Goal: Information Seeking & Learning: Find specific fact

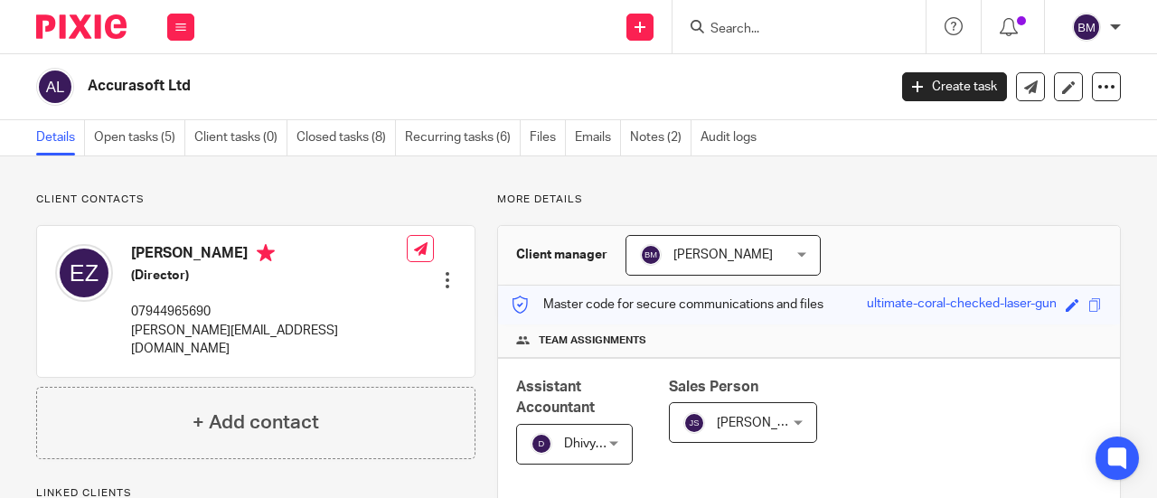
scroll to position [543, 0]
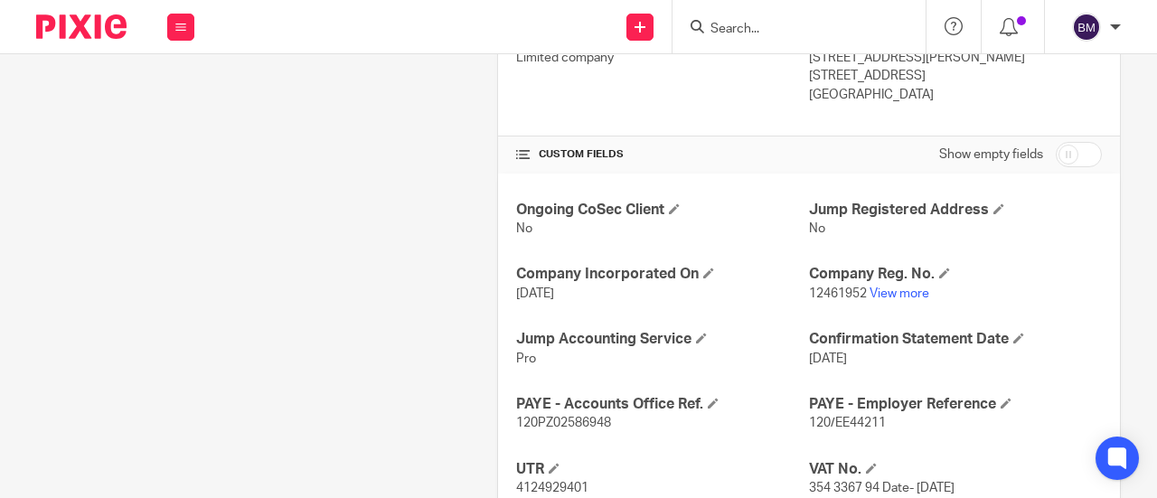
drag, startPoint x: 0, startPoint y: 0, endPoint x: 735, endPoint y: 16, distance: 735.3
click at [735, 14] on div at bounding box center [799, 26] width 253 height 53
click at [729, 24] on input "Search" at bounding box center [790, 30] width 163 height 16
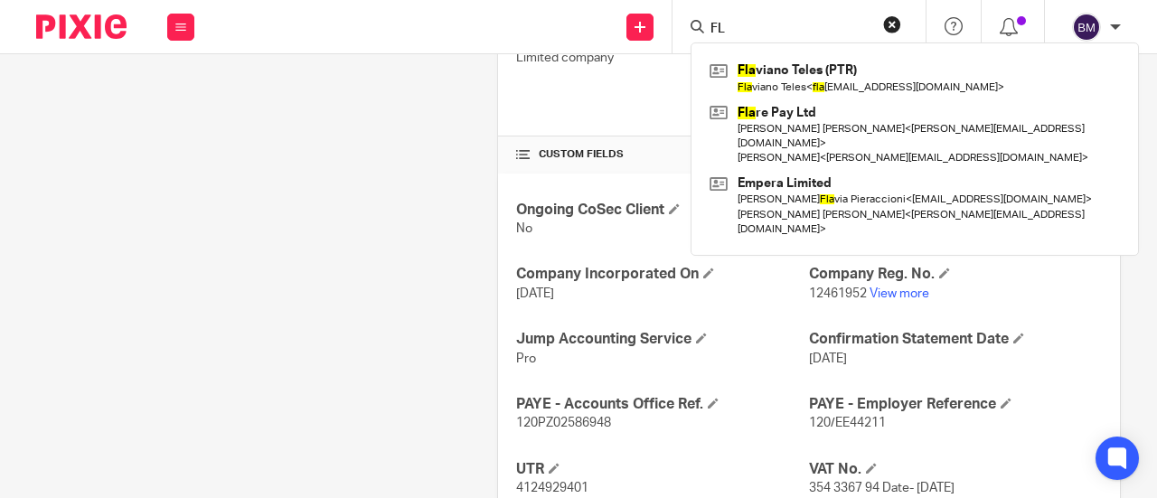
type input "F"
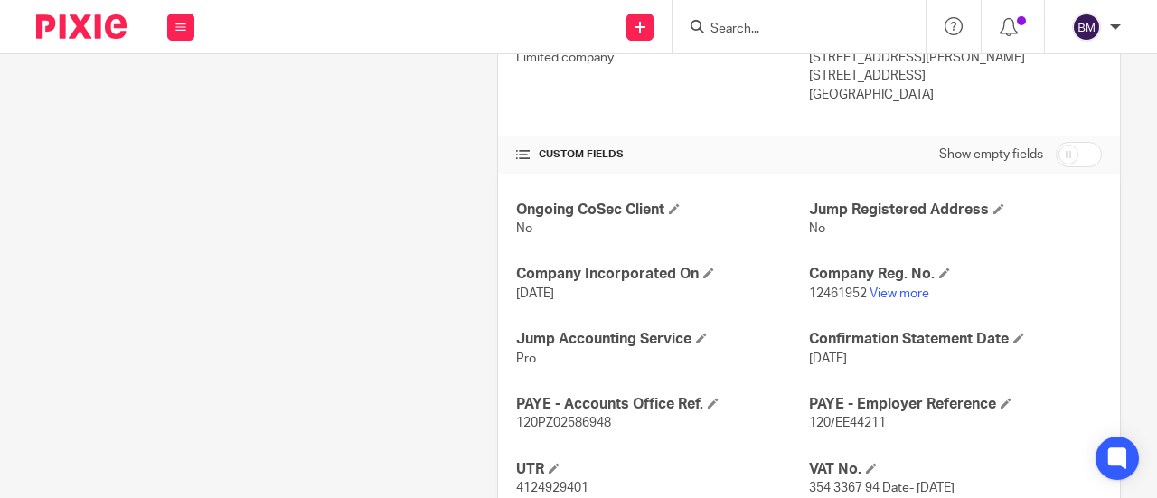
click at [761, 22] on input "Search" at bounding box center [790, 30] width 163 height 16
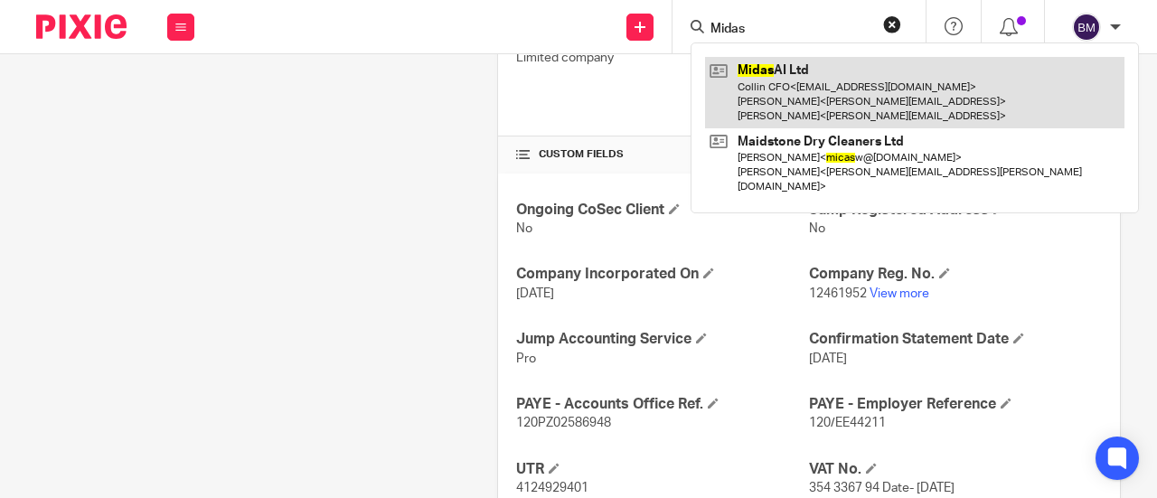
type input "Midas"
click at [809, 92] on link at bounding box center [915, 92] width 420 height 71
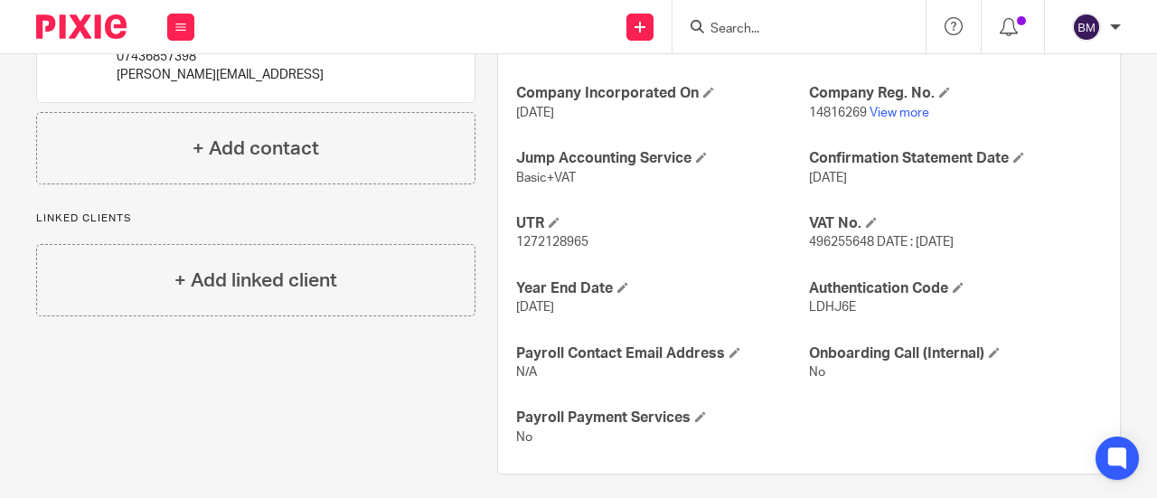
scroll to position [633, 0]
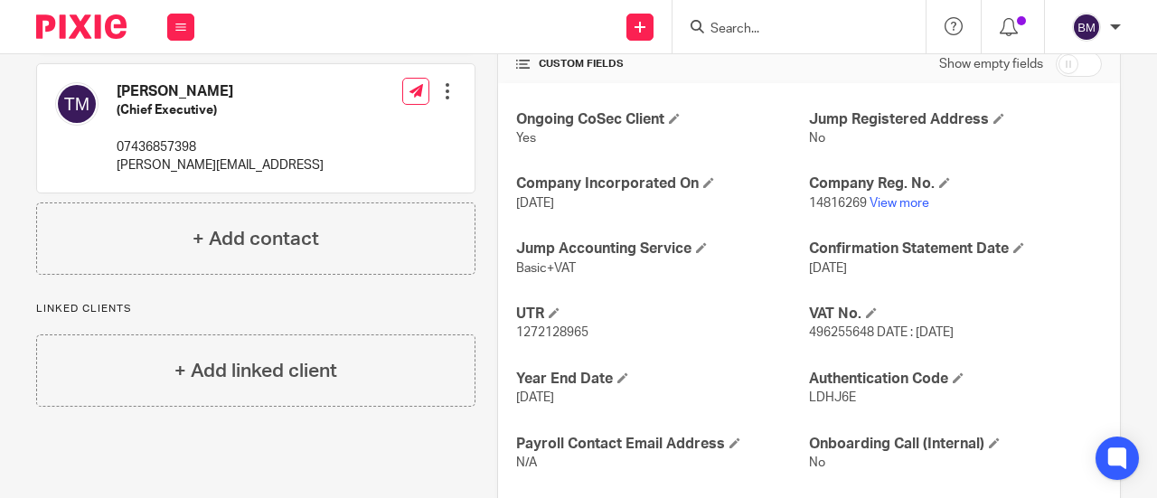
click at [874, 345] on div "Ongoing CoSec Client Yes Jump Registered Address No Company Incorporated On 20 …" at bounding box center [809, 324] width 622 height 482
drag, startPoint x: 862, startPoint y: 332, endPoint x: 814, endPoint y: 334, distance: 48.0
click at [809, 332] on span "496255648 DATE : 20-04-2023" at bounding box center [881, 332] width 145 height 13
click at [848, 339] on p "496255648 DATE : 20-04-2023" at bounding box center [955, 333] width 293 height 18
drag, startPoint x: 867, startPoint y: 331, endPoint x: 799, endPoint y: 329, distance: 67.8
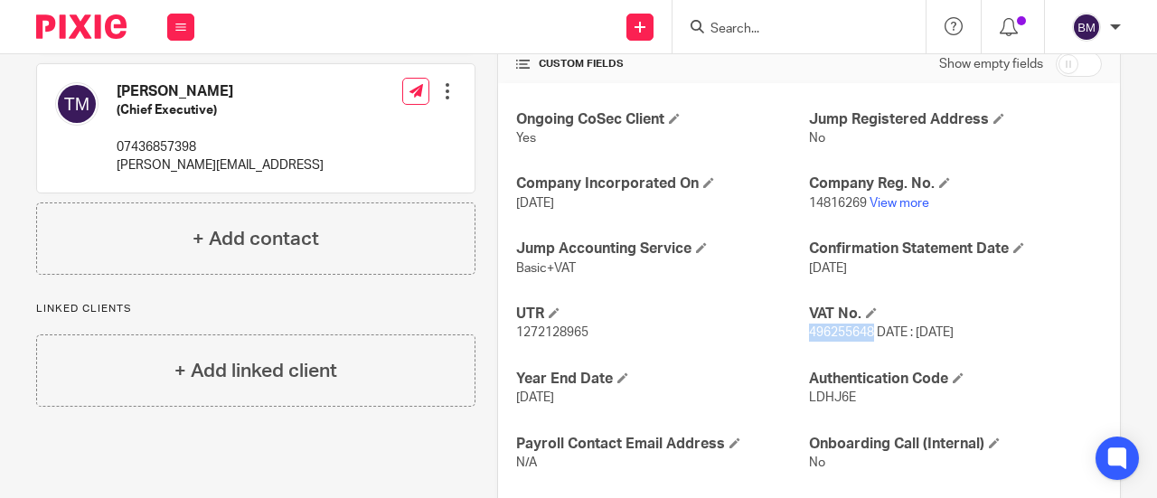
click at [809, 329] on span "496255648 DATE : 20-04-2023" at bounding box center [881, 332] width 145 height 13
copy span "496255648"
drag, startPoint x: 754, startPoint y: 41, endPoint x: 745, endPoint y: 27, distance: 16.3
click at [751, 36] on div at bounding box center [799, 26] width 253 height 53
click at [745, 27] on input "Search" at bounding box center [790, 30] width 163 height 16
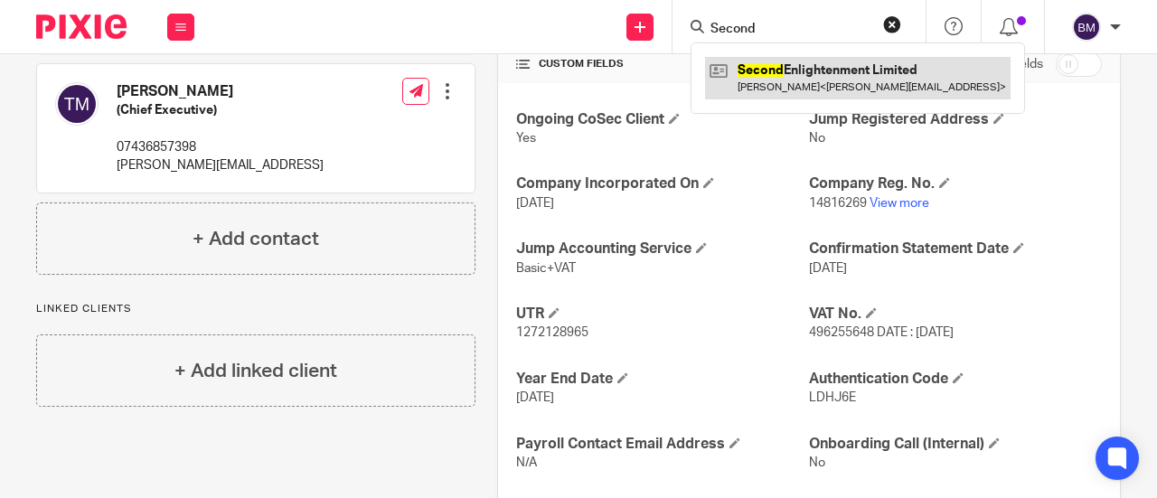
type input "Second"
click at [847, 64] on link at bounding box center [858, 78] width 306 height 42
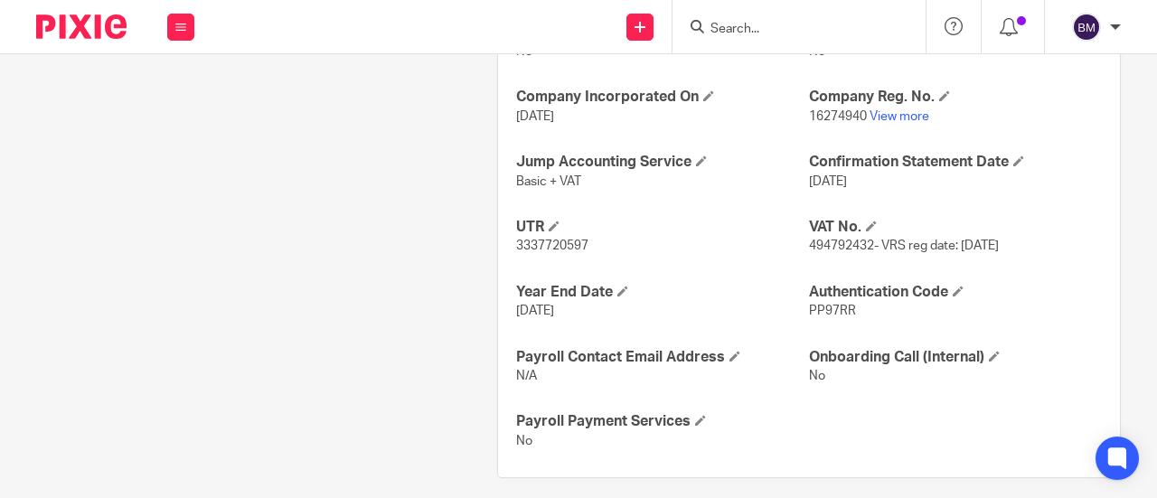
scroll to position [723, 0]
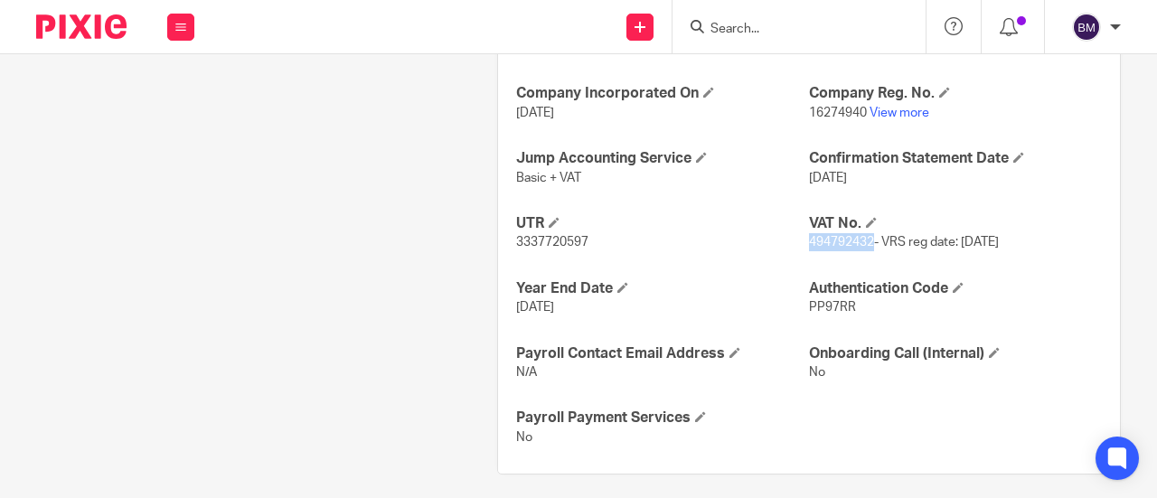
drag, startPoint x: 868, startPoint y: 243, endPoint x: 800, endPoint y: 241, distance: 67.8
click at [809, 241] on span "494792432- VRS reg date: 25/02/2025" at bounding box center [904, 242] width 190 height 13
copy span "494792432"
click at [768, 23] on input "Search" at bounding box center [790, 30] width 163 height 16
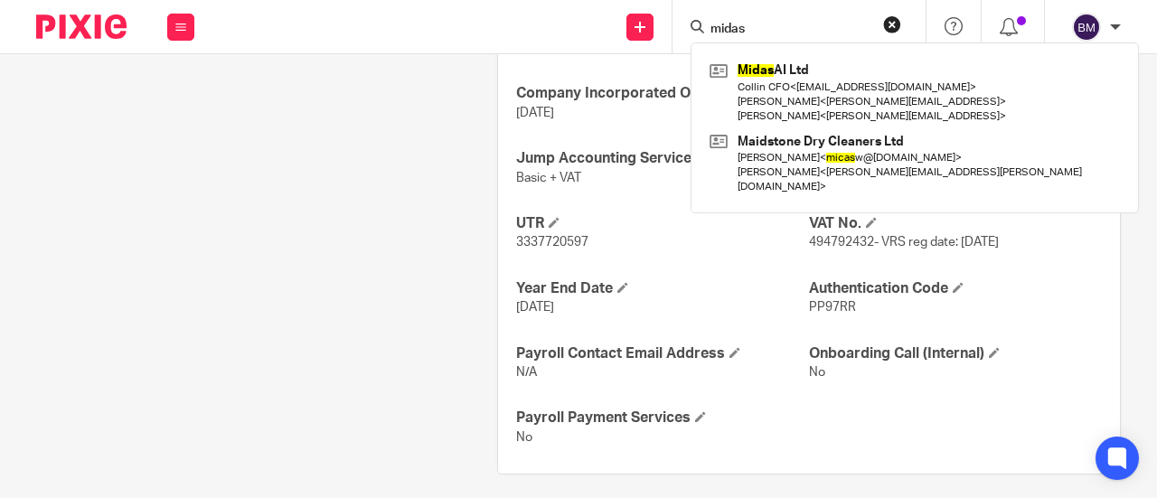
type input "midas"
click button "submit" at bounding box center [0, 0] width 0 height 0
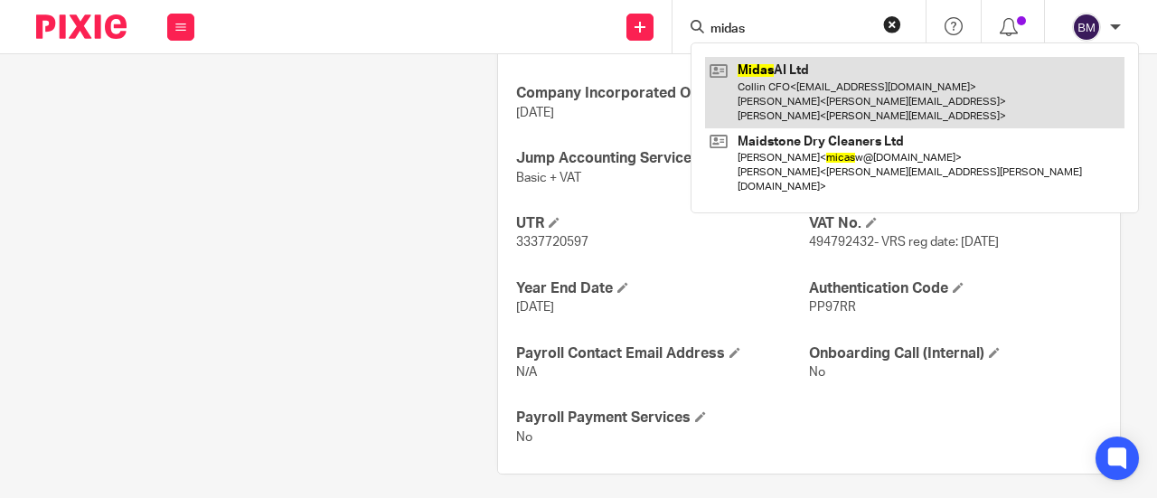
click at [817, 82] on link at bounding box center [915, 92] width 420 height 71
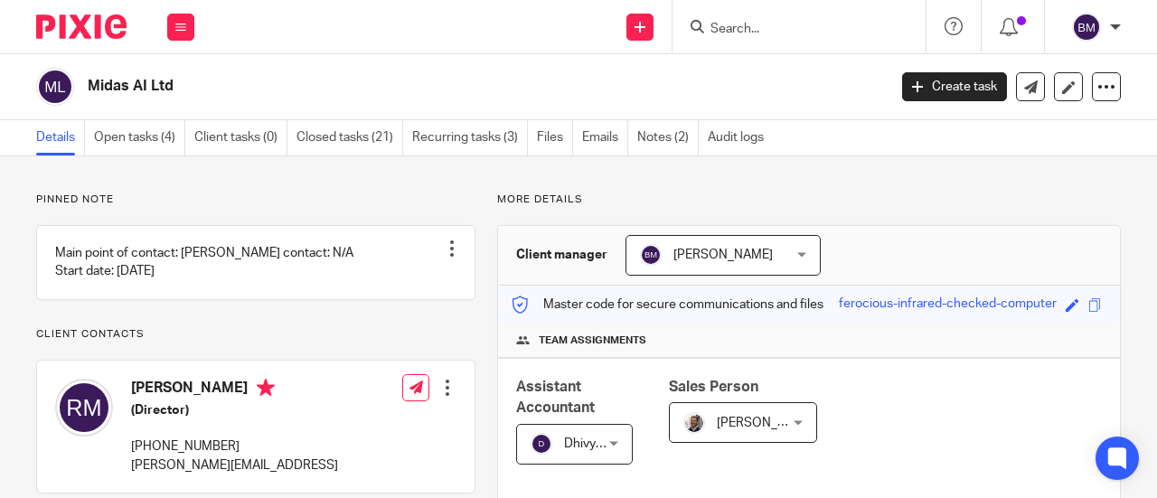
click at [707, 25] on div at bounding box center [796, 26] width 211 height 23
click at [721, 36] on input "Search" at bounding box center [790, 30] width 163 height 16
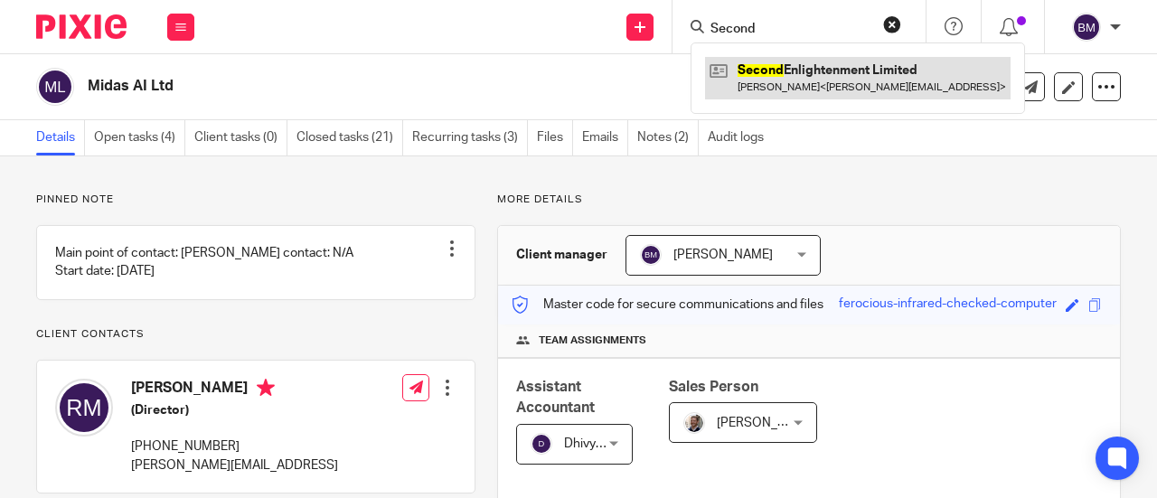
type input "Second"
click at [793, 87] on link at bounding box center [858, 78] width 306 height 42
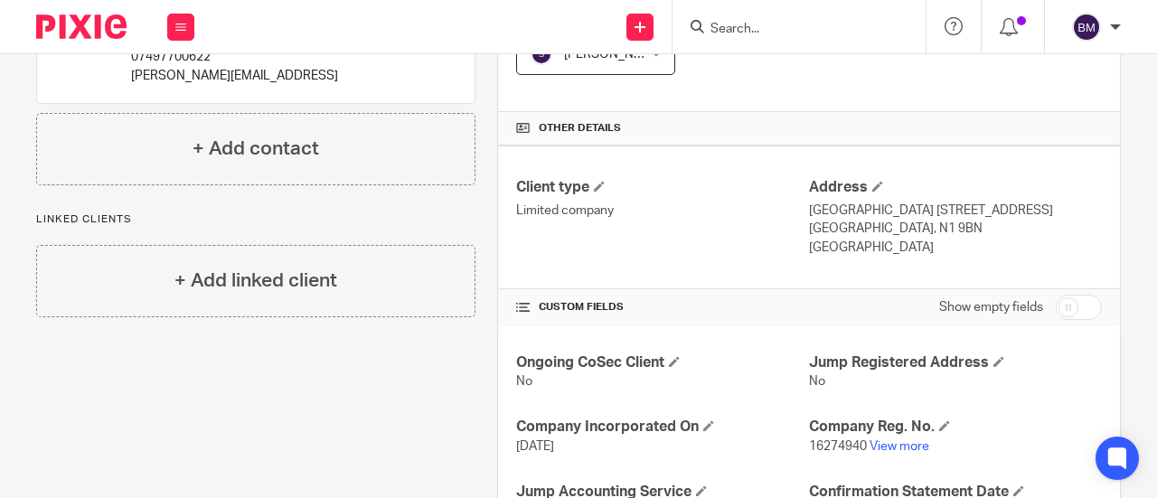
scroll to position [452, 0]
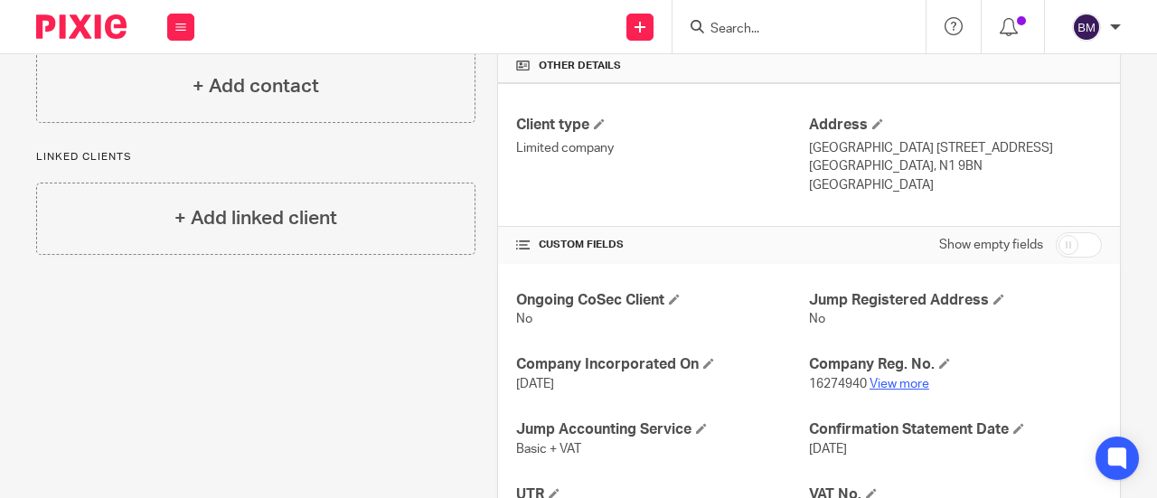
click at [910, 375] on p "16274940 View more" at bounding box center [955, 384] width 293 height 18
click at [911, 379] on link "View more" at bounding box center [900, 384] width 60 height 13
click at [769, 20] on form at bounding box center [805, 26] width 193 height 23
click at [735, 24] on input "Search" at bounding box center [790, 30] width 163 height 16
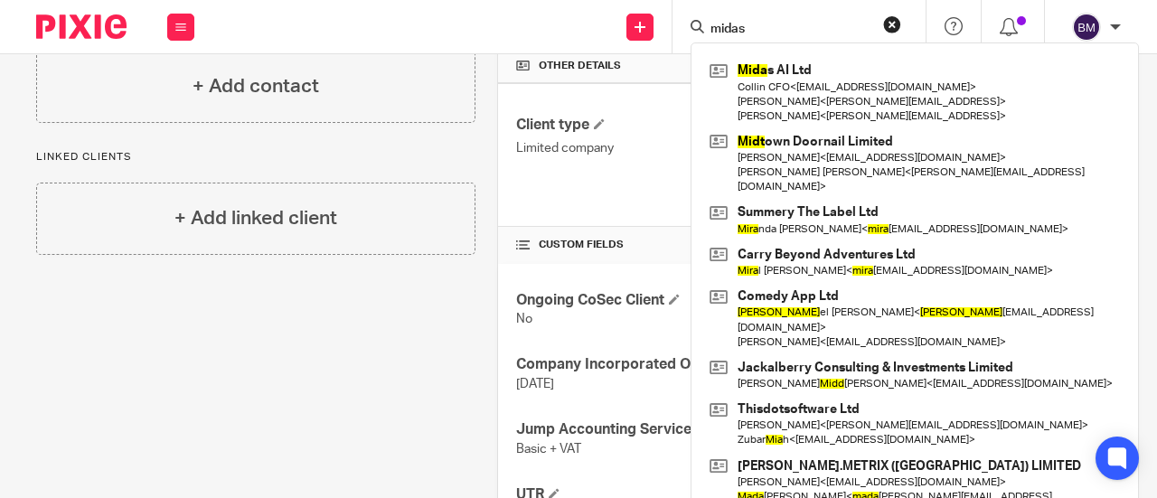
type input "midas"
click button "submit" at bounding box center [0, 0] width 0 height 0
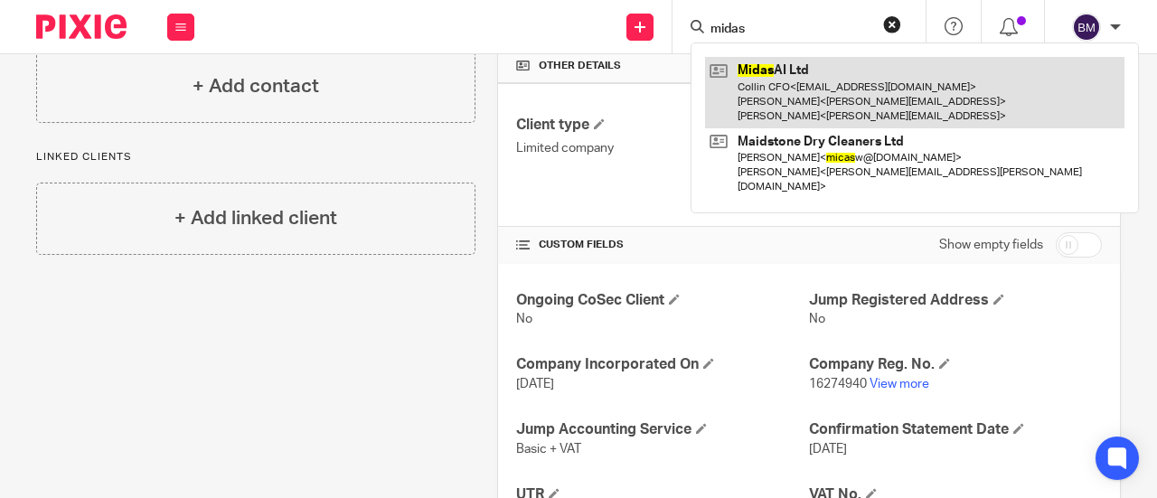
click at [814, 90] on link at bounding box center [915, 92] width 420 height 71
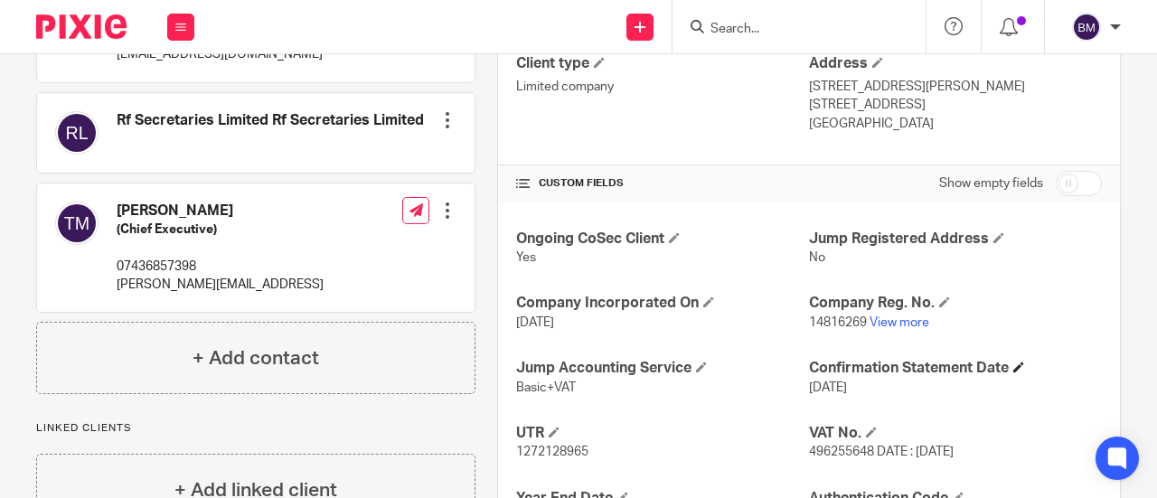
scroll to position [633, 0]
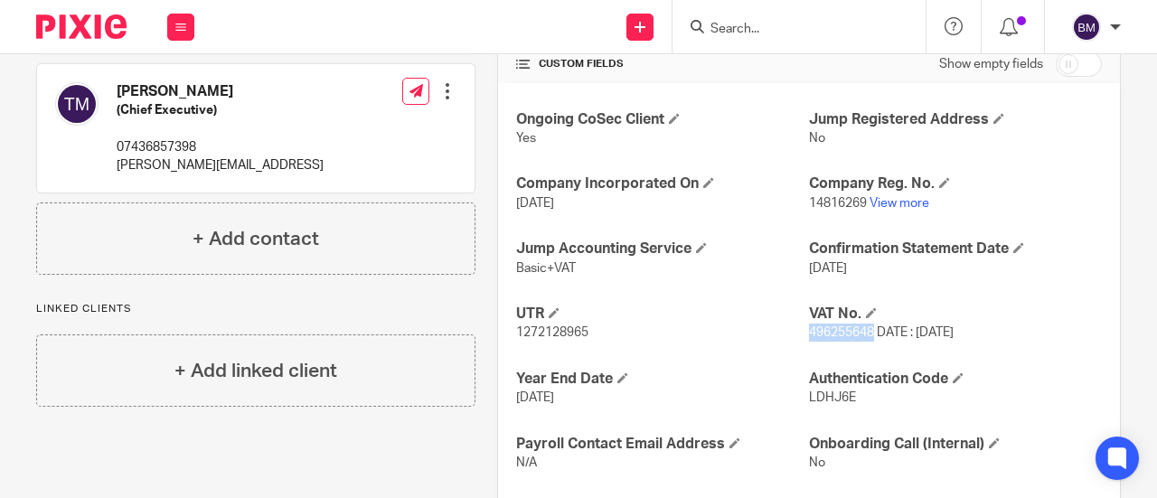
drag, startPoint x: 865, startPoint y: 333, endPoint x: 799, endPoint y: 328, distance: 66.2
click at [809, 328] on span "496255648 DATE : 20-04-2023" at bounding box center [881, 332] width 145 height 13
copy span "496255648"
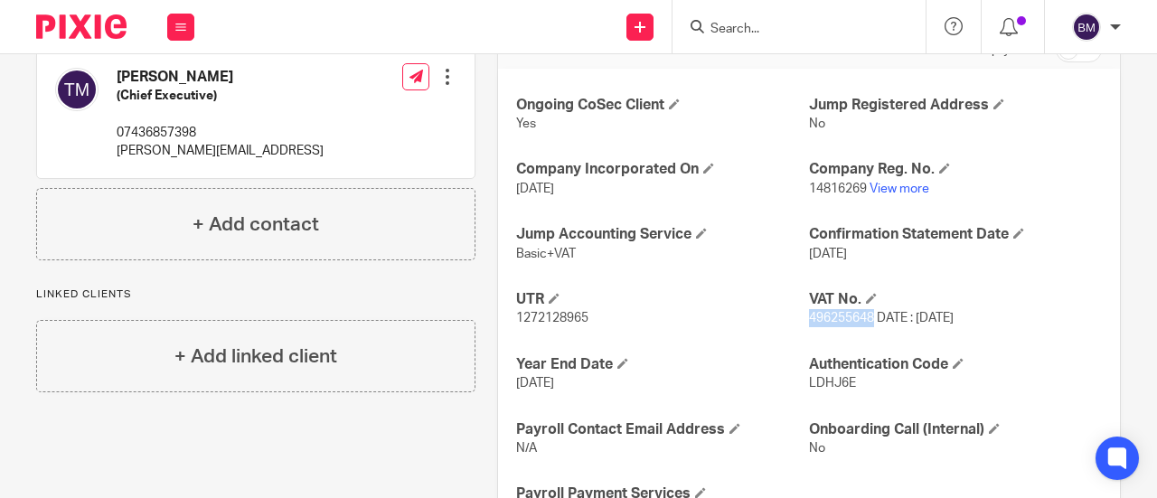
scroll to position [732, 0]
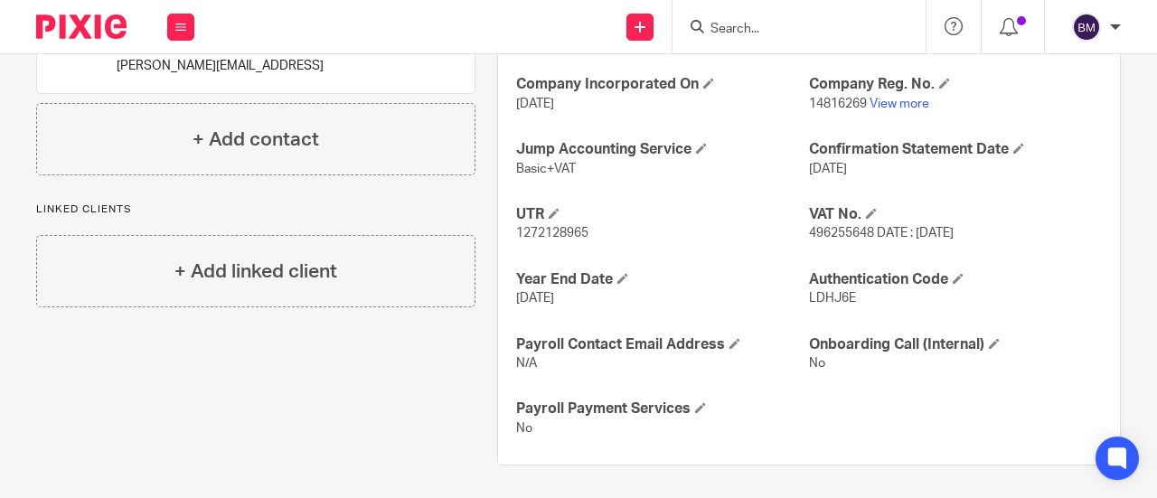
click at [798, 30] on input "Search" at bounding box center [790, 30] width 163 height 16
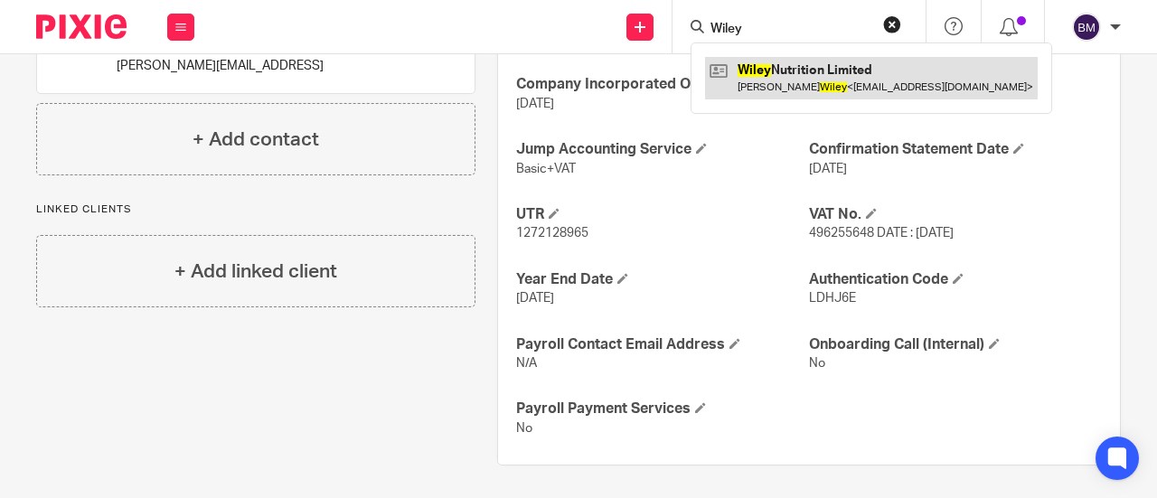
type input "Wiley"
click at [832, 72] on link at bounding box center [871, 78] width 333 height 42
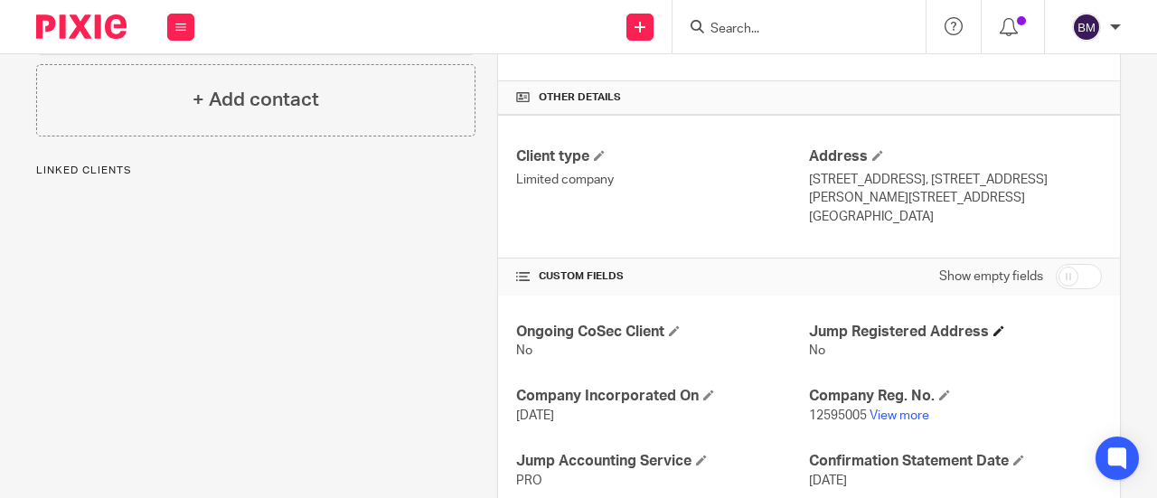
scroll to position [452, 0]
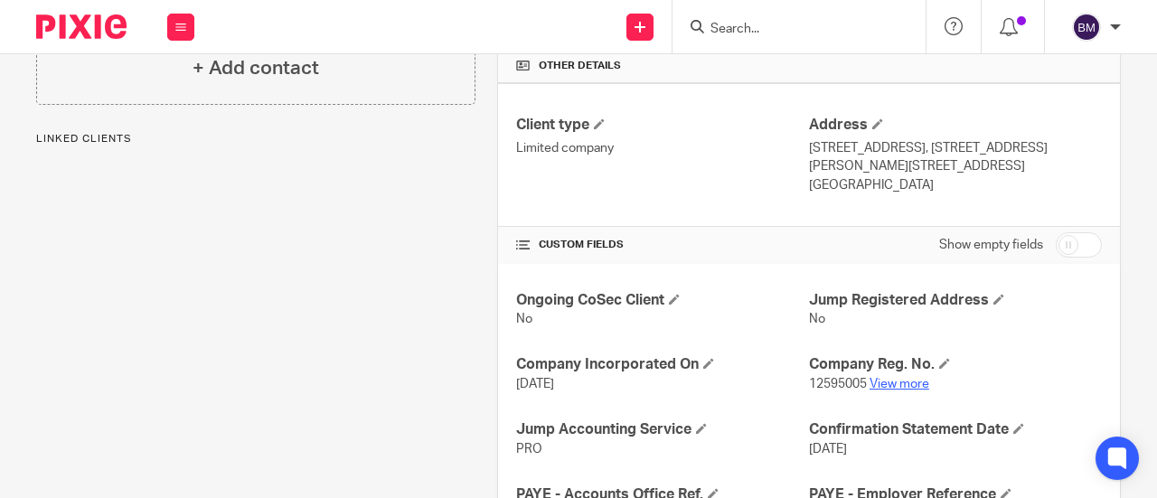
click at [900, 378] on link "View more" at bounding box center [900, 384] width 60 height 13
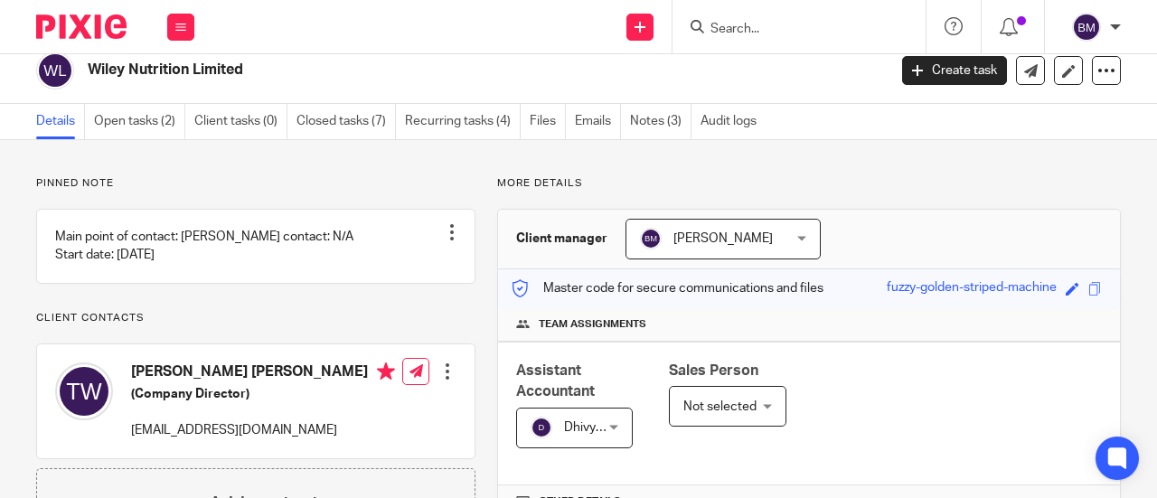
scroll to position [0, 0]
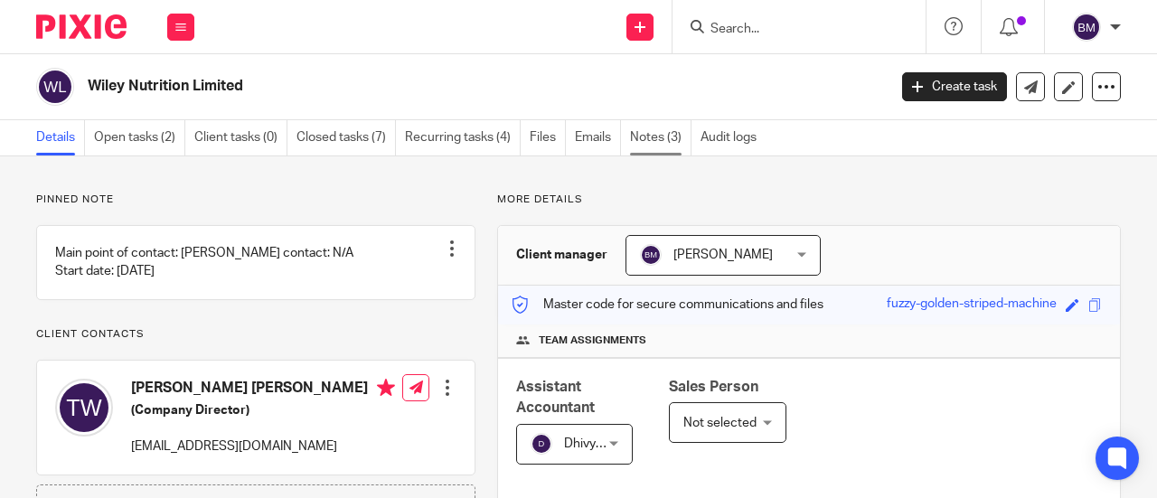
click at [644, 133] on link "Notes (3)" at bounding box center [660, 137] width 61 height 35
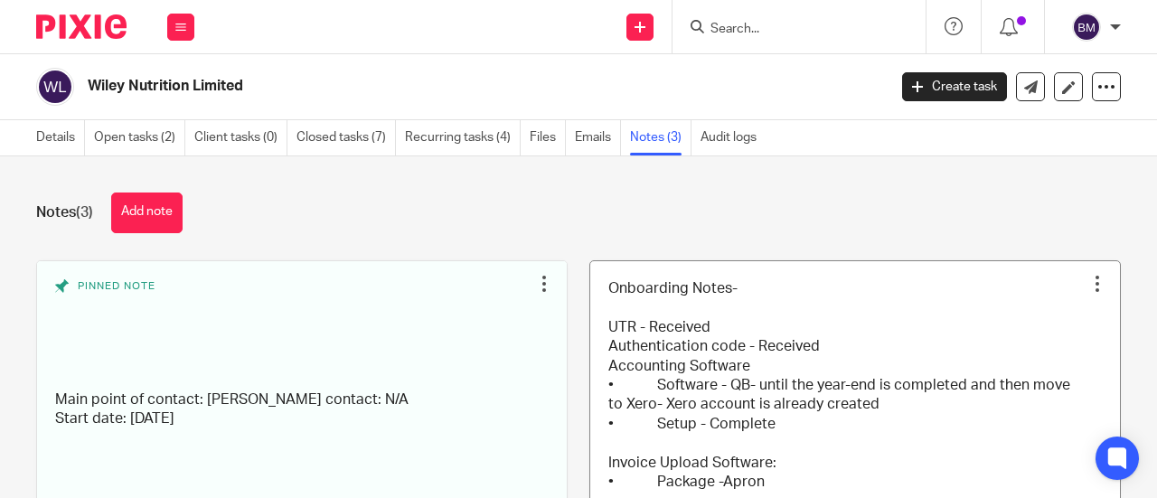
click at [650, 296] on link at bounding box center [855, 415] width 530 height 309
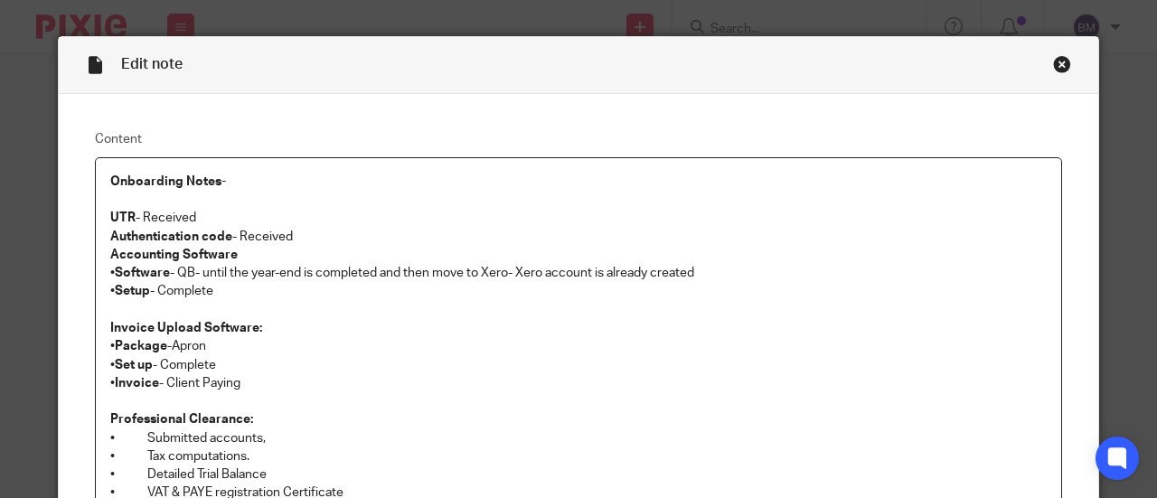
click at [1060, 64] on div "Close this dialog window" at bounding box center [1062, 64] width 18 height 18
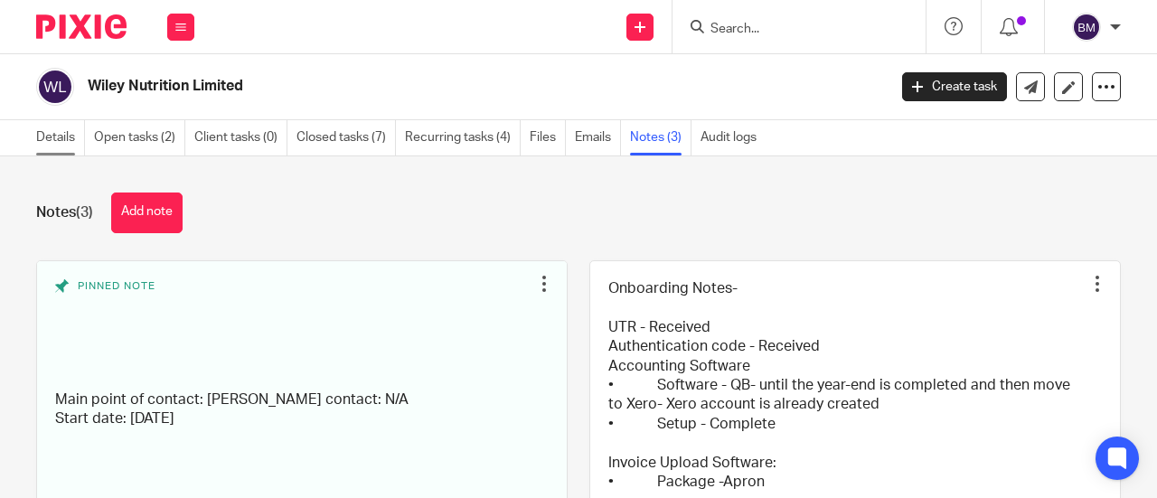
click at [65, 135] on link "Details" at bounding box center [60, 137] width 49 height 35
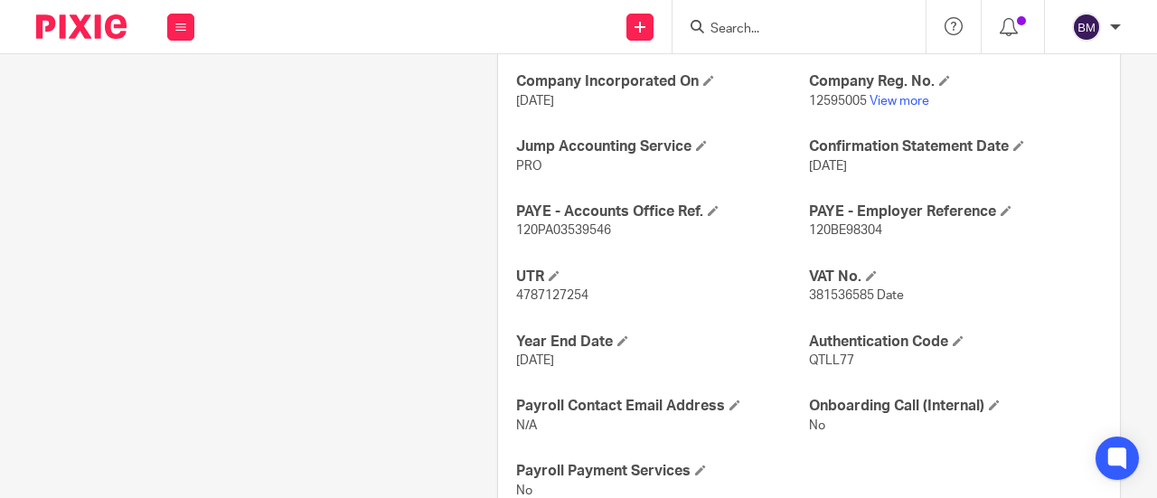
scroll to position [707, 0]
